Goal: Task Accomplishment & Management: Complete application form

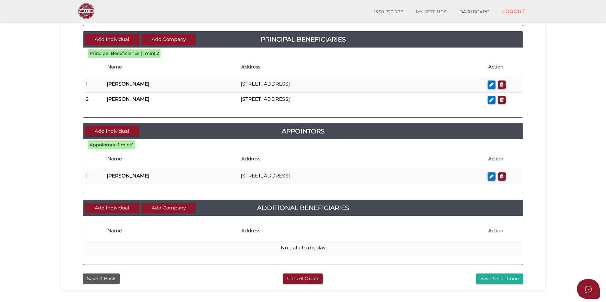
scroll to position [260, 0]
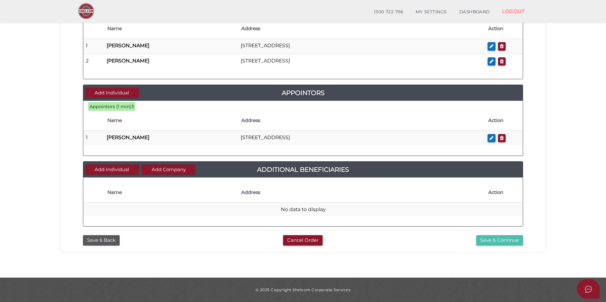
click at [512, 240] on button "Save & Continue" at bounding box center [499, 240] width 47 height 10
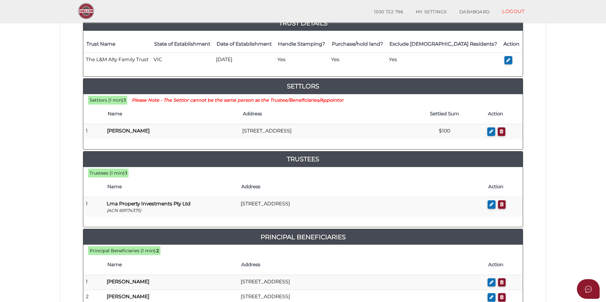
scroll to position [158, 0]
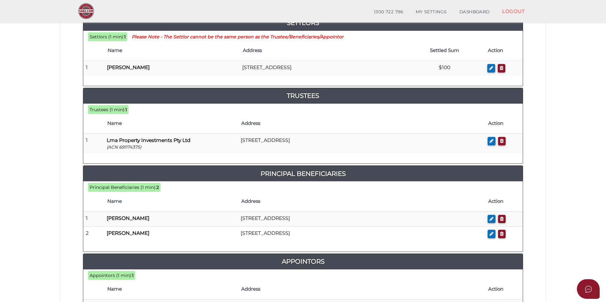
click at [578, 80] on section "Discretionary Trust 4d5b2086d37dfe39eec41277e40977f7 1 TRUST DETAILS 2 DETAILS …" at bounding box center [303, 151] width 606 height 584
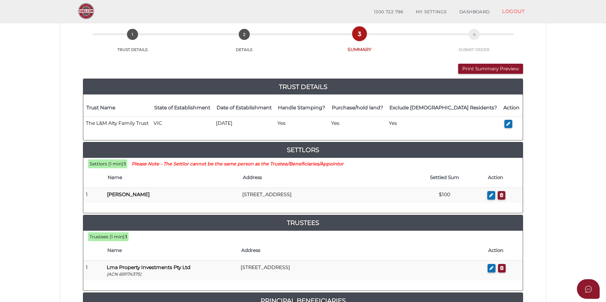
scroll to position [190, 0]
